Goal: Information Seeking & Learning: Understand process/instructions

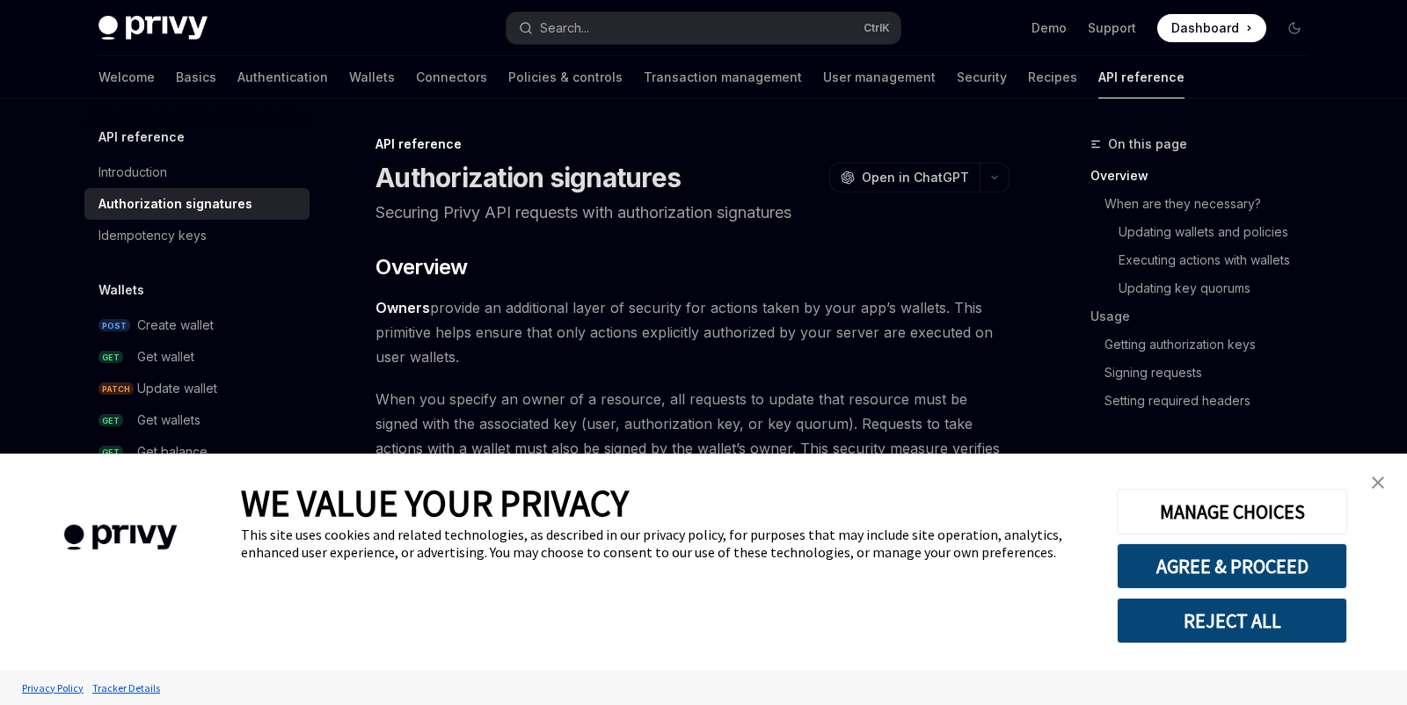
click at [1228, 624] on button "REJECT ALL" at bounding box center [1232, 621] width 230 height 46
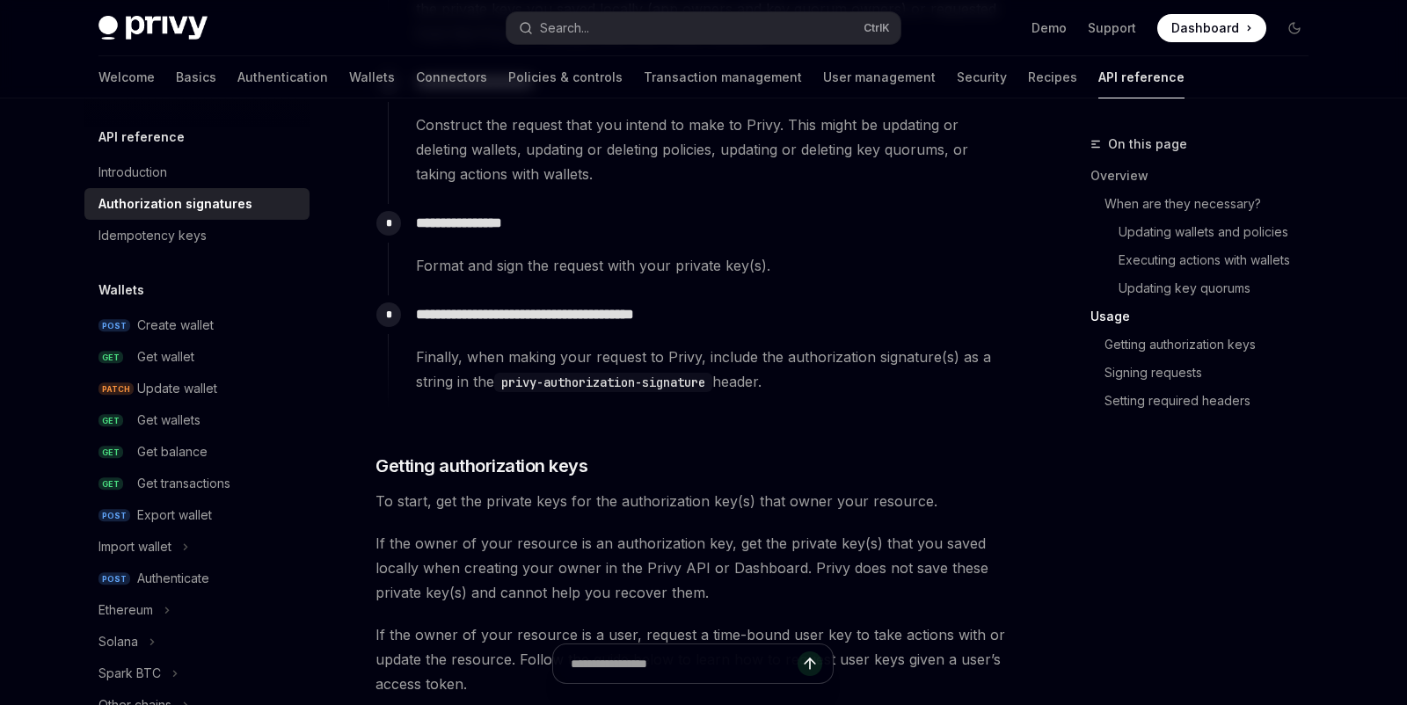
scroll to position [1899, 0]
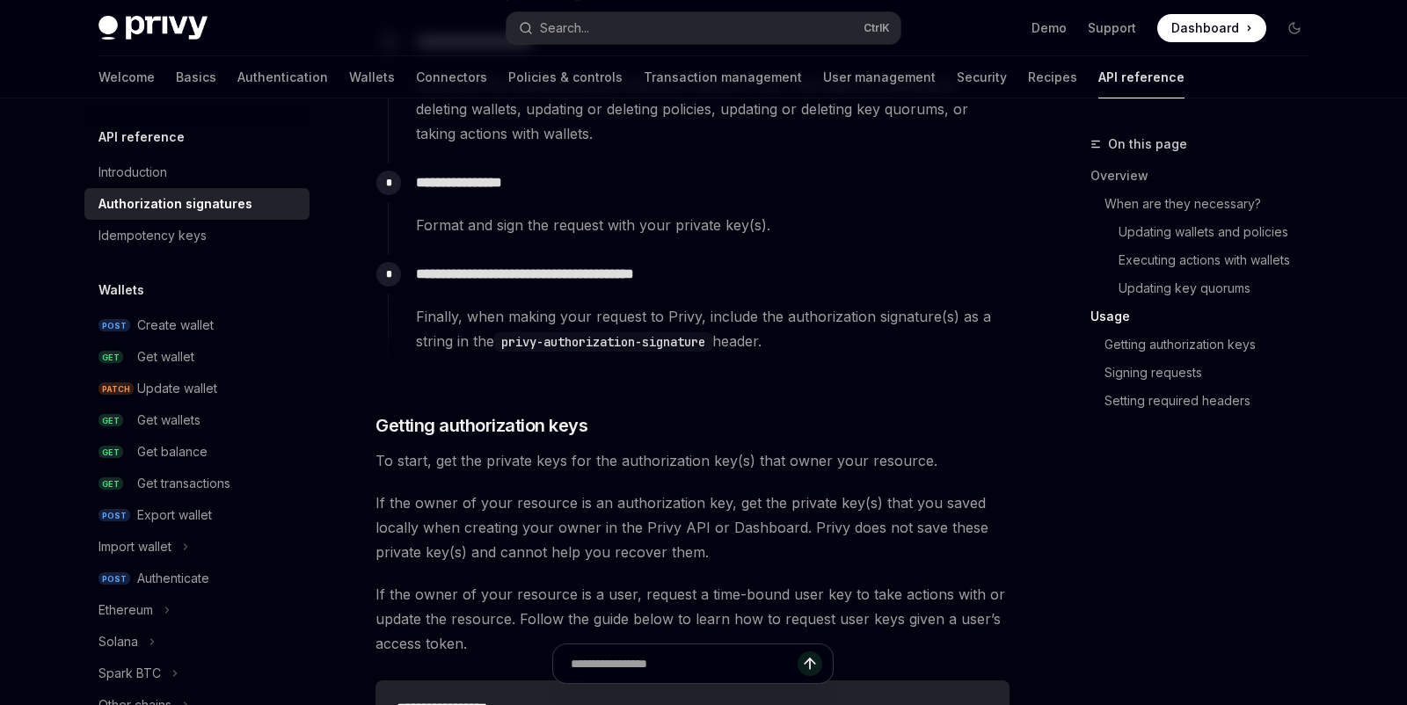
click at [646, 344] on code "privy-authorization-signature" at bounding box center [603, 341] width 218 height 19
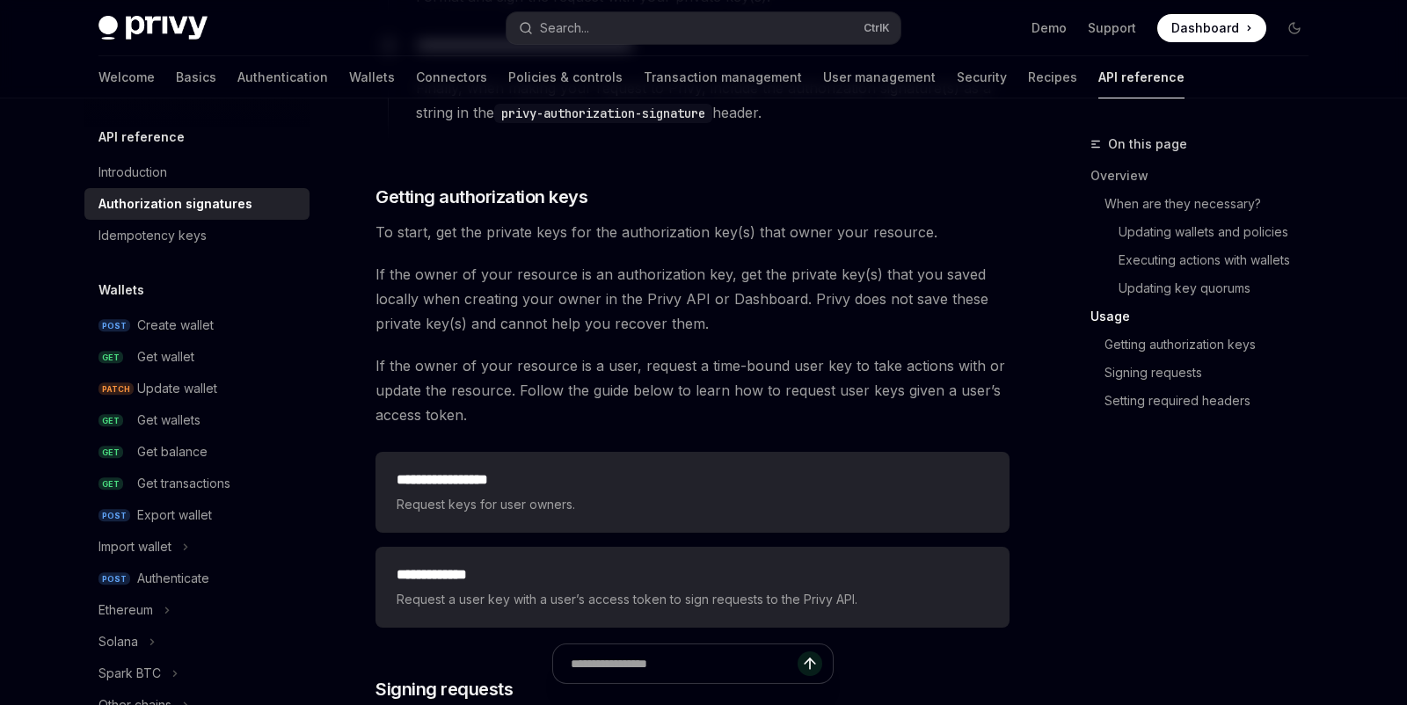
scroll to position [2137, 0]
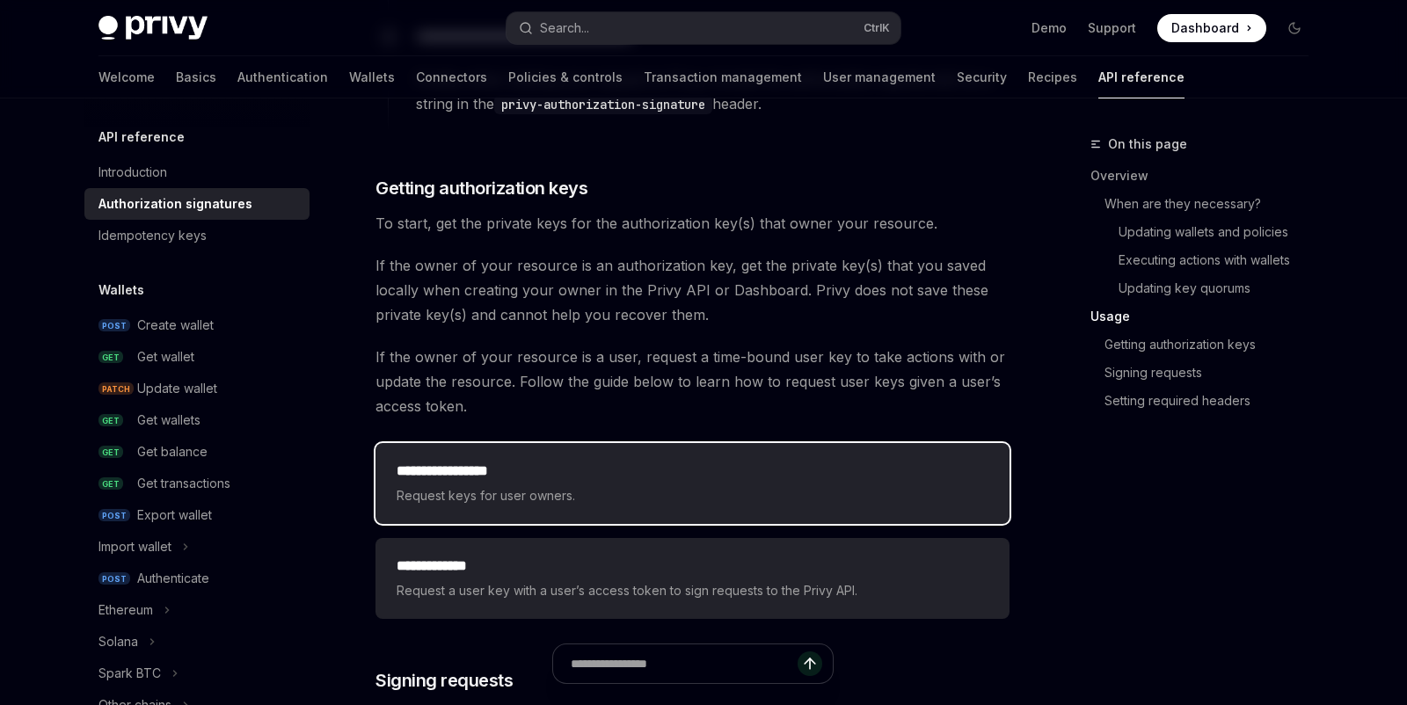
click at [544, 508] on div "**********" at bounding box center [692, 483] width 634 height 81
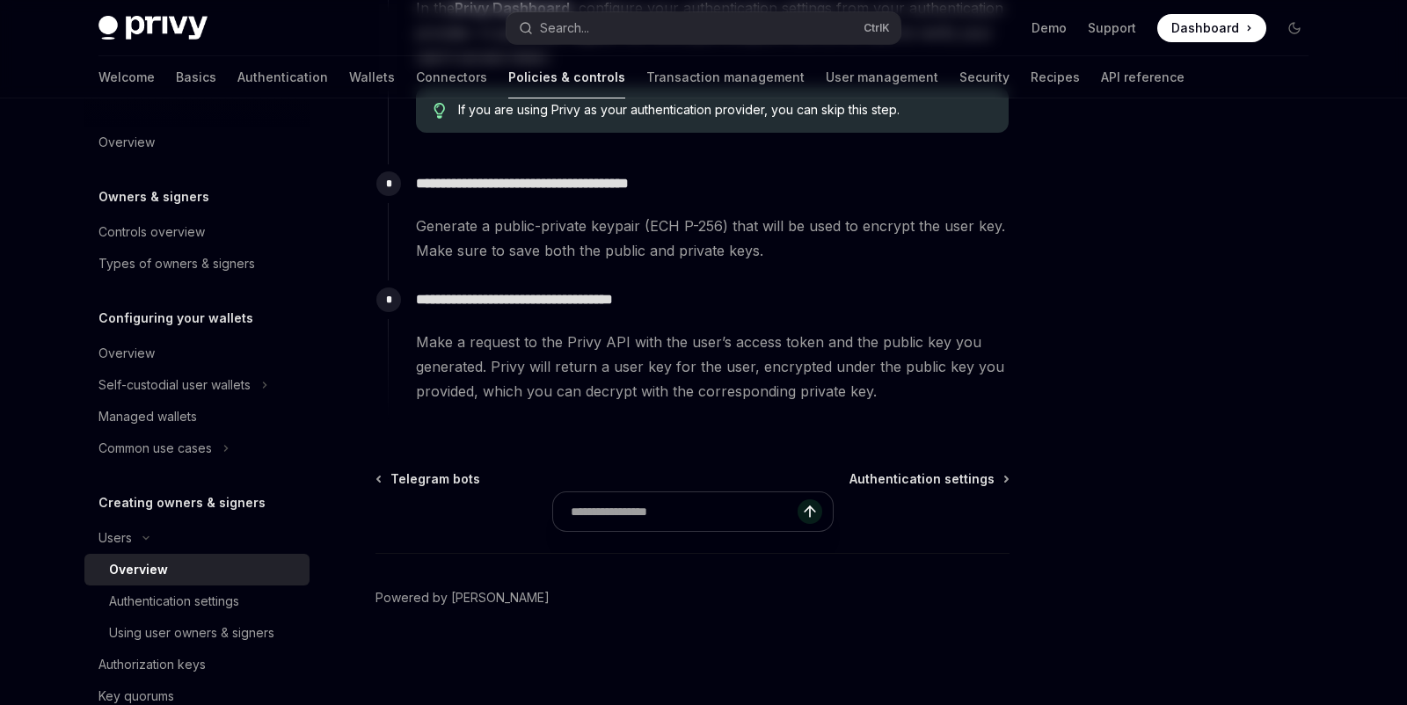
type textarea "*"
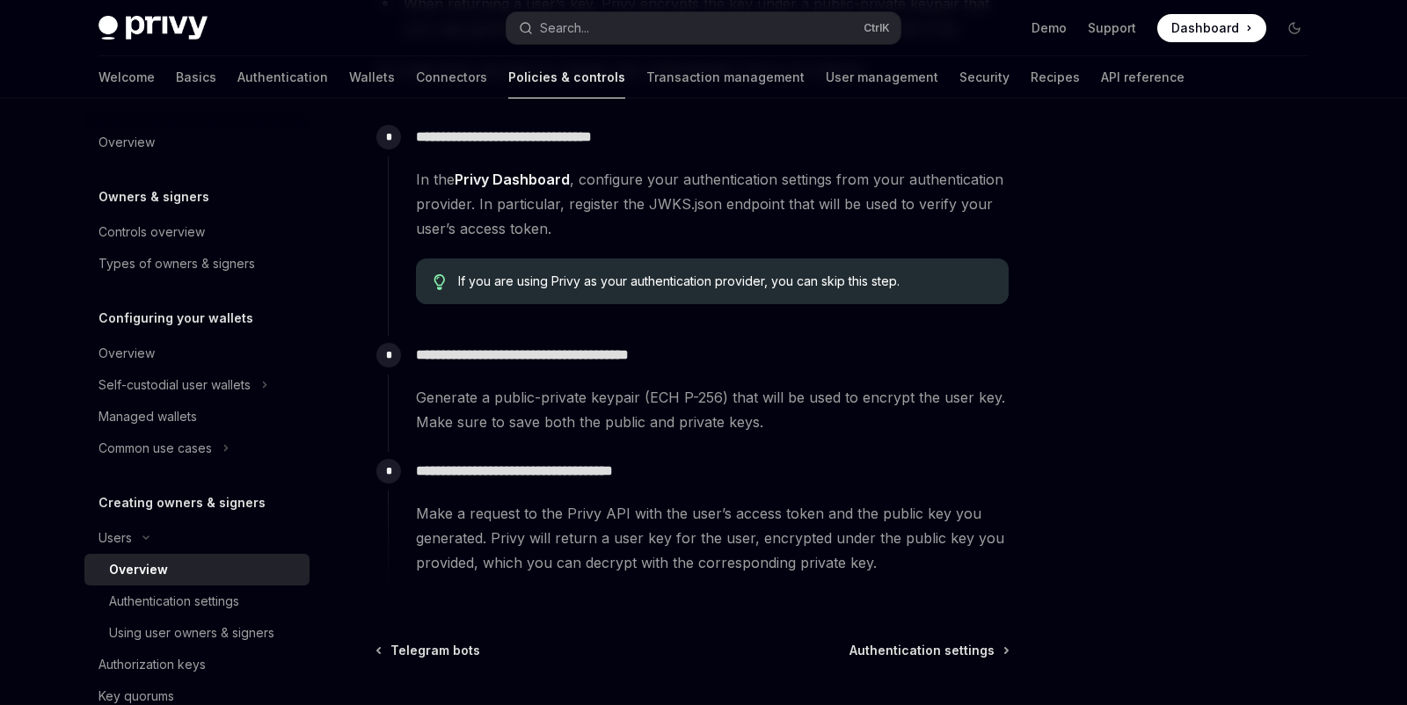
scroll to position [594, 0]
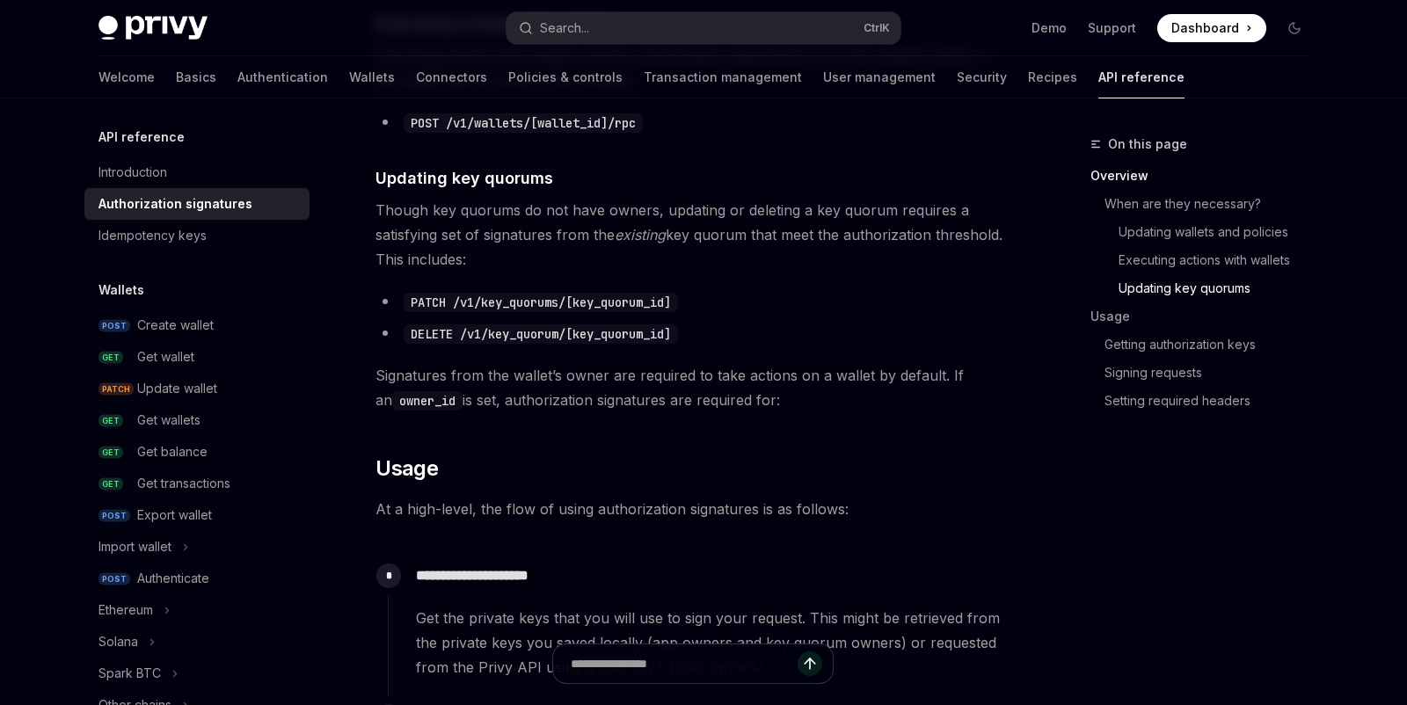
scroll to position [1425, 0]
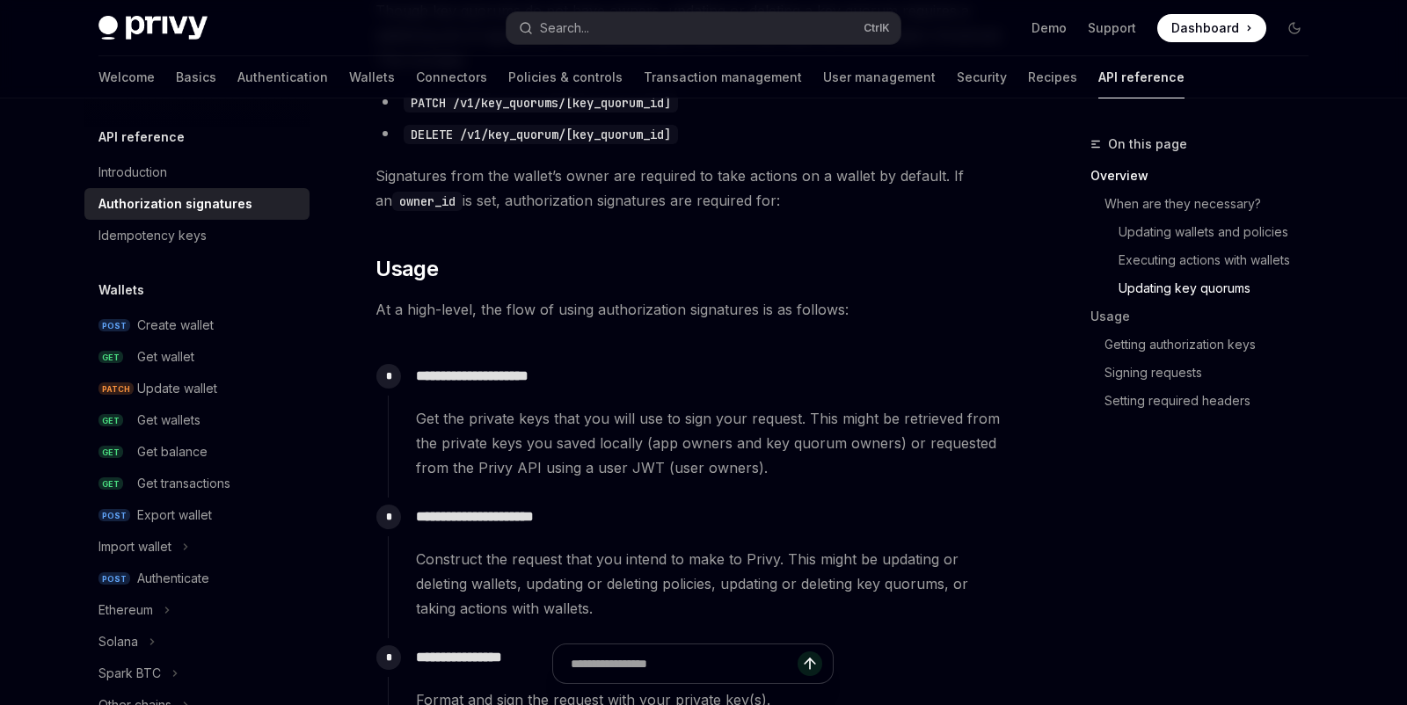
click at [790, 340] on div "​ Overview Owners provide an additional layer of security for actions taken by …" at bounding box center [692, 410] width 634 height 3163
copy body
click at [1145, 343] on link "Getting authorization keys" at bounding box center [1214, 345] width 218 height 28
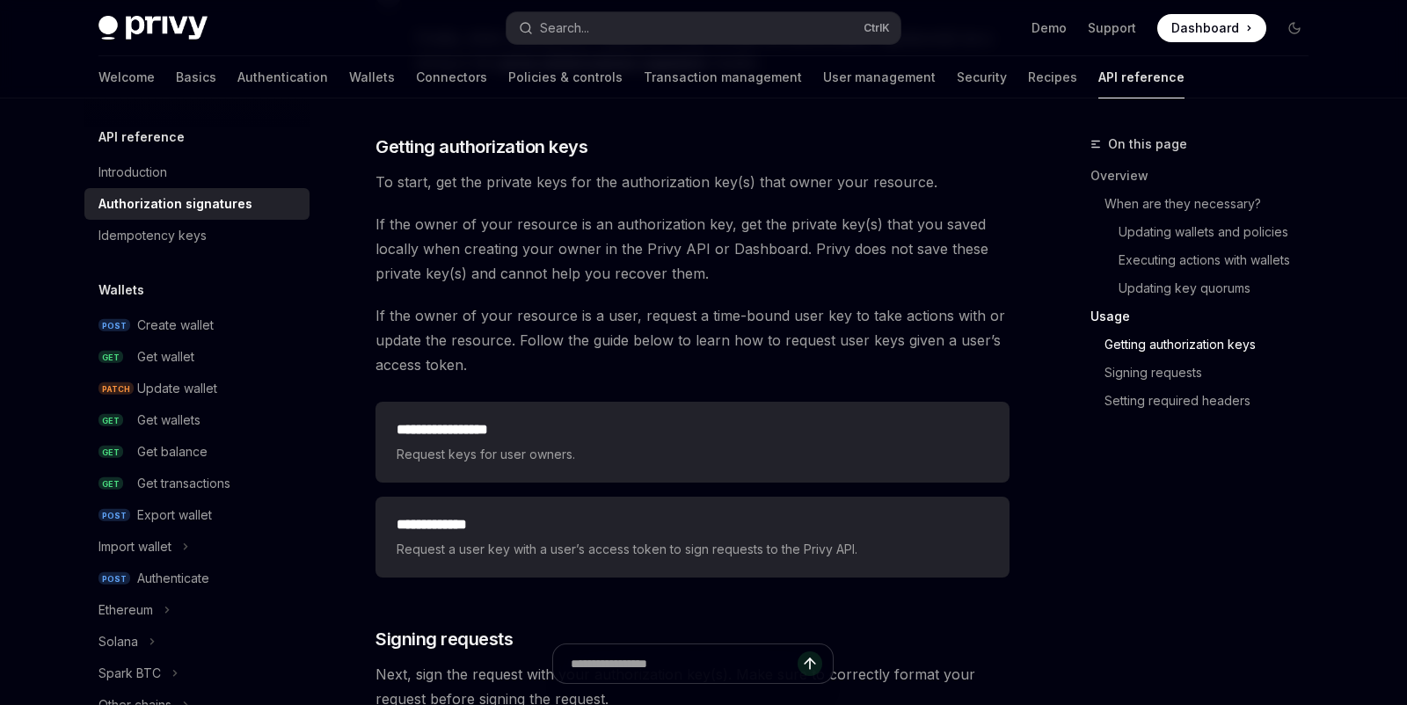
scroll to position [2179, 0]
click at [693, 349] on span "If the owner of your resource is a user, request a time-bound user key to take …" at bounding box center [692, 340] width 634 height 74
copy body
